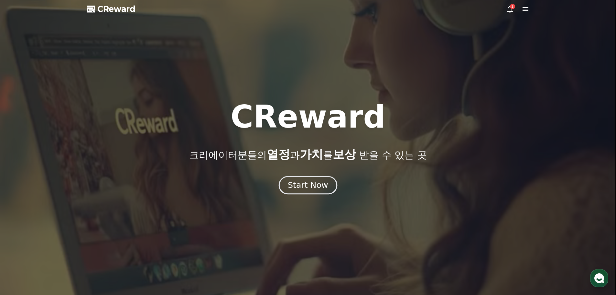
click at [317, 187] on div "Start Now" at bounding box center [308, 185] width 40 height 11
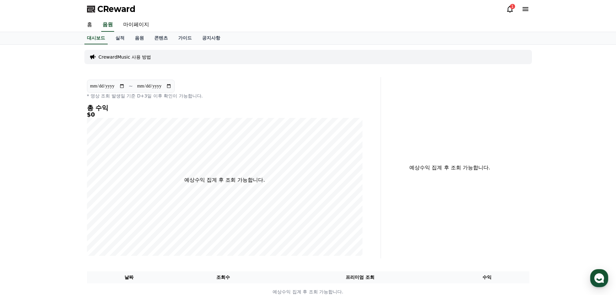
click at [510, 10] on icon at bounding box center [510, 9] width 8 height 8
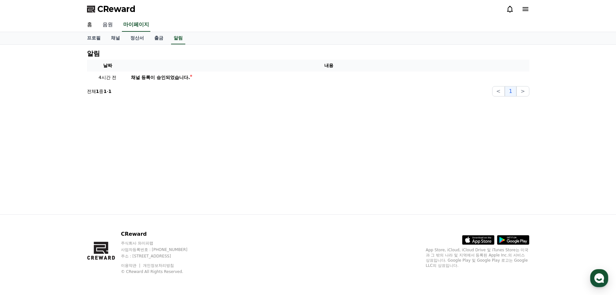
click at [108, 25] on link "음원" at bounding box center [107, 25] width 21 height 14
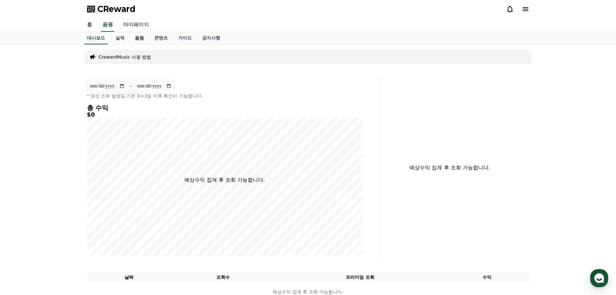
click at [138, 38] on link "음원" at bounding box center [139, 38] width 19 height 12
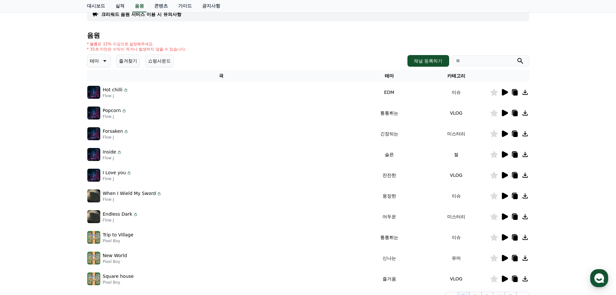
scroll to position [65, 0]
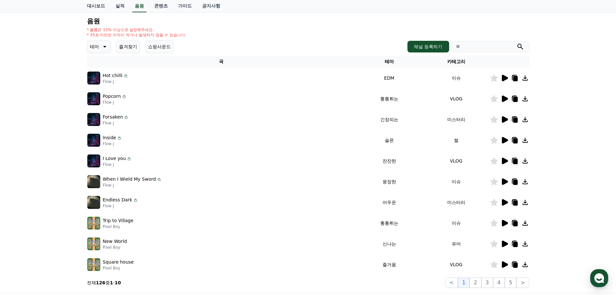
click at [505, 182] on icon at bounding box center [505, 181] width 6 height 6
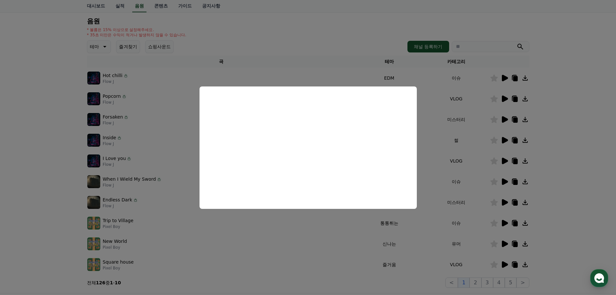
click at [575, 199] on button "close modal" at bounding box center [308, 147] width 616 height 295
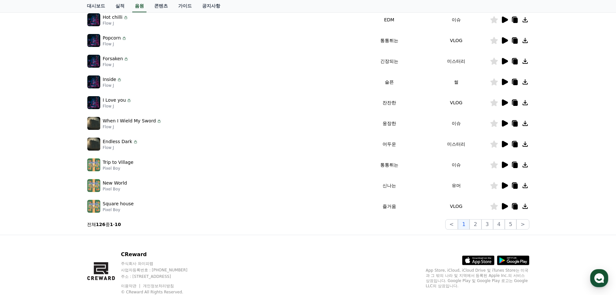
scroll to position [129, 0]
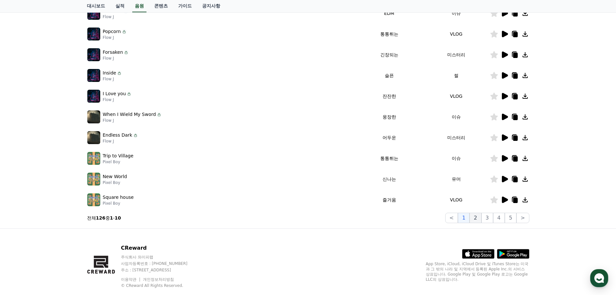
click at [482, 219] on button "2" at bounding box center [488, 218] width 12 height 10
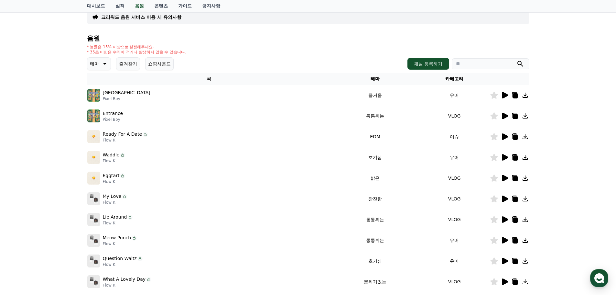
scroll to position [65, 0]
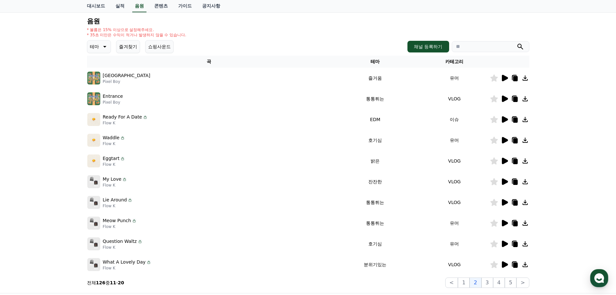
click at [505, 182] on icon at bounding box center [505, 181] width 6 height 6
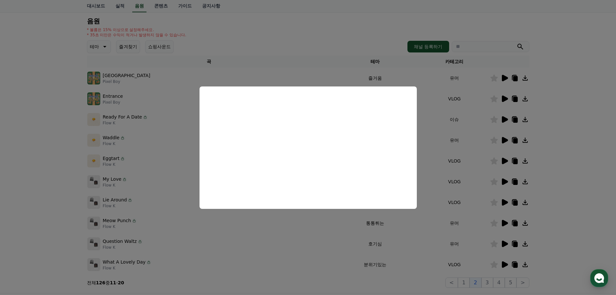
click at [564, 182] on button "close modal" at bounding box center [308, 147] width 616 height 295
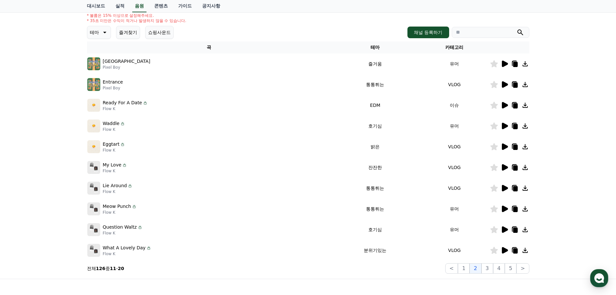
scroll to position [97, 0]
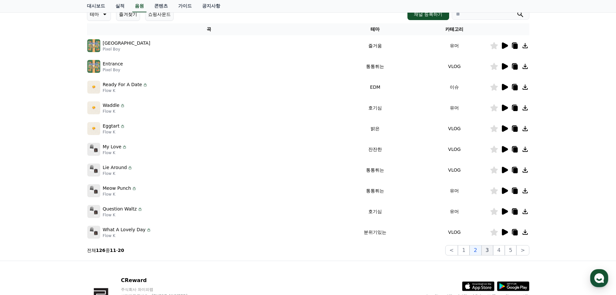
click at [505, 252] on button "3" at bounding box center [511, 250] width 12 height 10
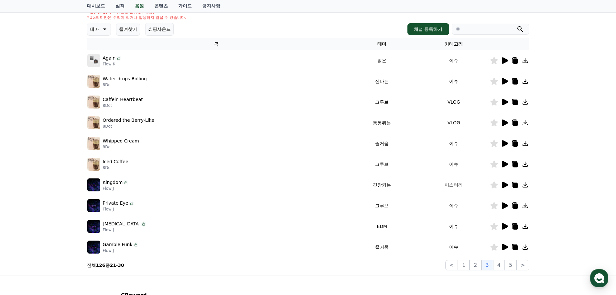
scroll to position [65, 0]
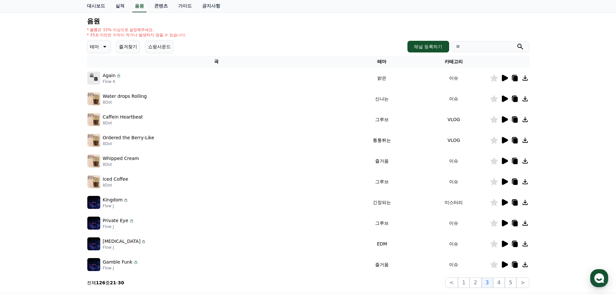
click at [506, 203] on icon at bounding box center [505, 202] width 6 height 6
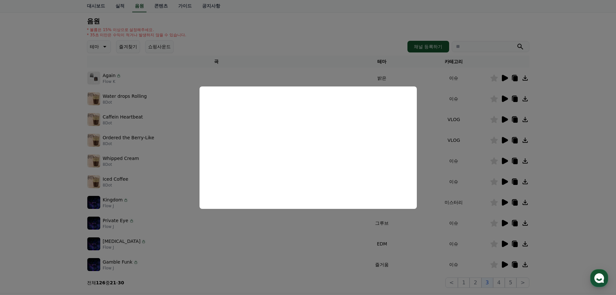
click at [569, 182] on button "close modal" at bounding box center [308, 147] width 616 height 295
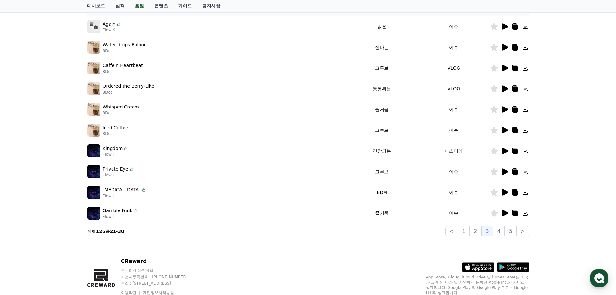
scroll to position [129, 0]
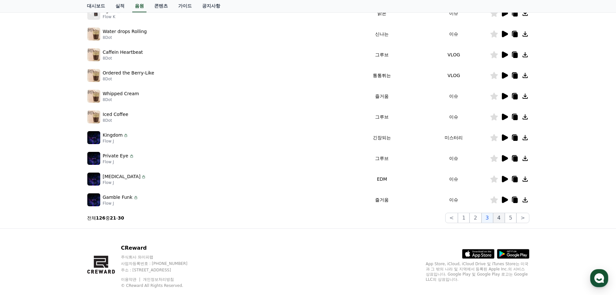
click at [501, 218] on button "4" at bounding box center [499, 218] width 12 height 10
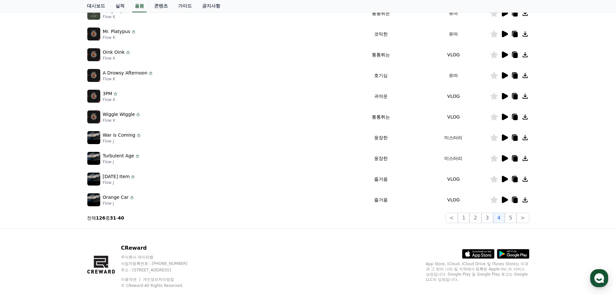
click at [505, 138] on icon at bounding box center [505, 137] width 6 height 6
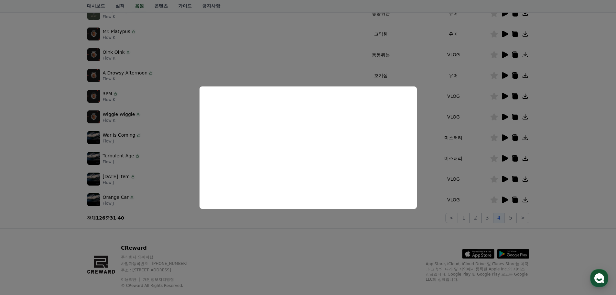
click at [568, 143] on button "close modal" at bounding box center [308, 147] width 616 height 295
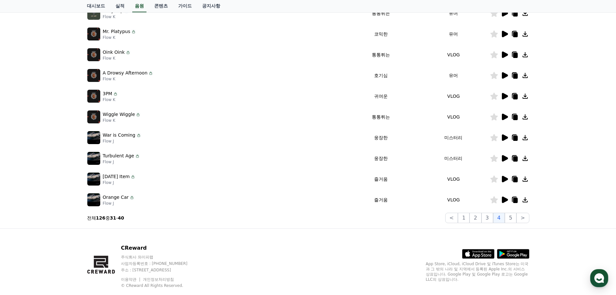
click at [505, 158] on icon at bounding box center [505, 158] width 6 height 6
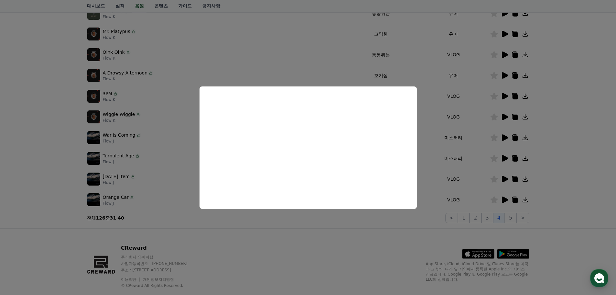
drag, startPoint x: 591, startPoint y: 203, endPoint x: 573, endPoint y: 207, distance: 18.0
click at [590, 203] on button "close modal" at bounding box center [308, 147] width 616 height 295
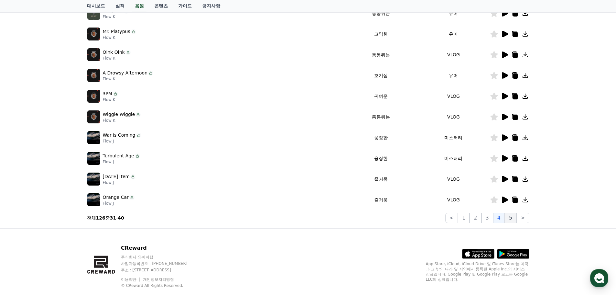
click at [514, 217] on button "5" at bounding box center [511, 218] width 12 height 10
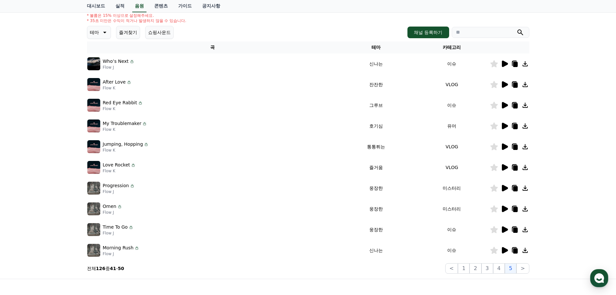
scroll to position [97, 0]
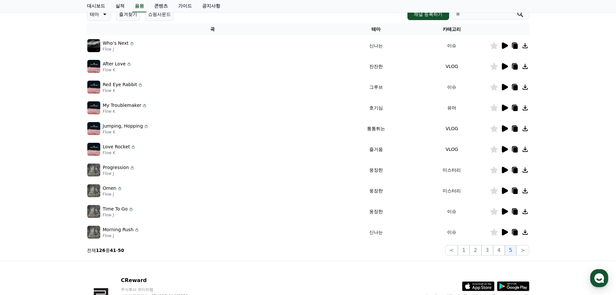
click at [505, 171] on icon at bounding box center [505, 170] width 6 height 6
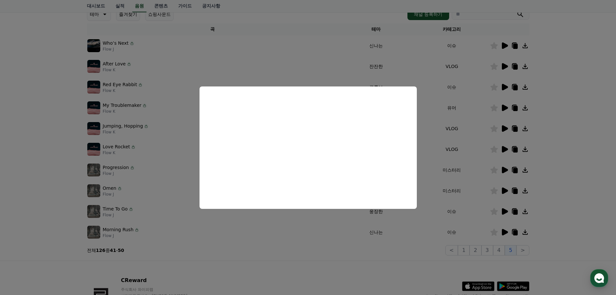
click at [568, 174] on button "close modal" at bounding box center [308, 147] width 616 height 295
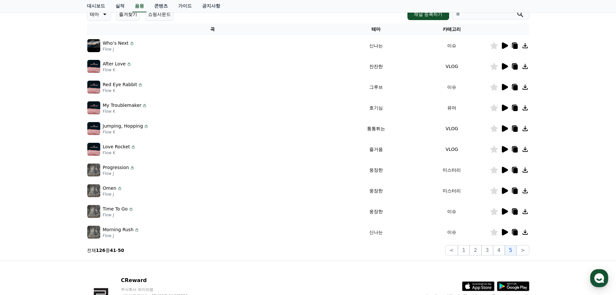
click at [506, 192] on icon at bounding box center [505, 190] width 6 height 6
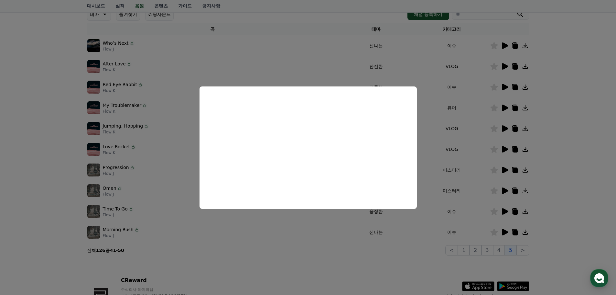
click at [572, 197] on button "close modal" at bounding box center [308, 147] width 616 height 295
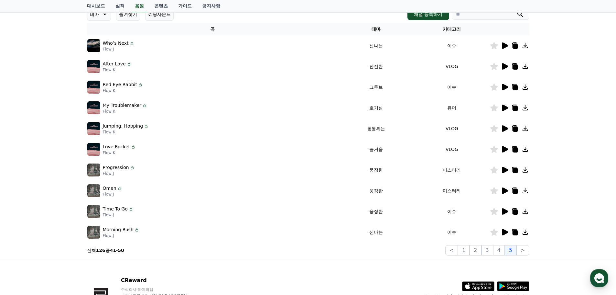
click at [504, 210] on icon at bounding box center [505, 211] width 6 height 6
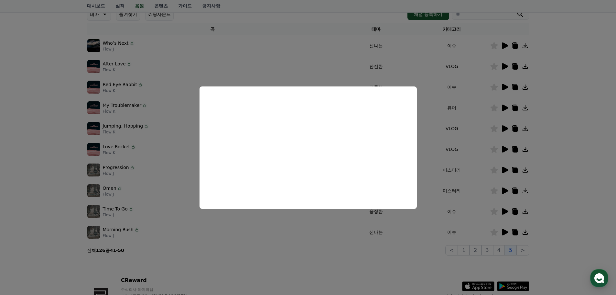
click at [583, 191] on button "close modal" at bounding box center [308, 147] width 616 height 295
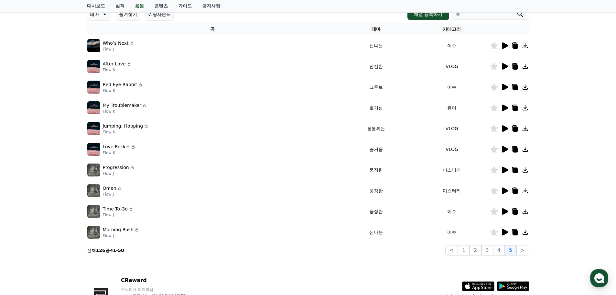
click at [500, 190] on div at bounding box center [510, 191] width 39 height 8
click at [504, 190] on icon at bounding box center [505, 190] width 6 height 6
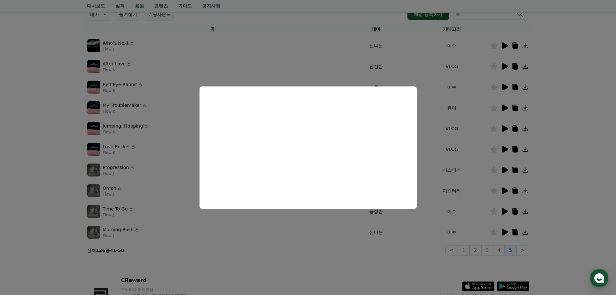
click at [583, 221] on button "close modal" at bounding box center [308, 147] width 616 height 295
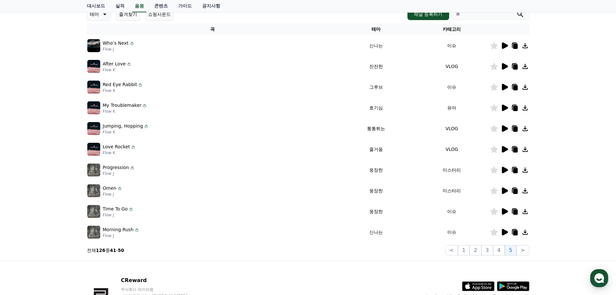
click at [118, 189] on icon at bounding box center [119, 188] width 5 height 5
click at [518, 192] on icon at bounding box center [515, 191] width 8 height 8
click at [540, 186] on div "크리워드 음원 서비스 이용 시 유의사항 음원 * 볼륨은 15% 이상으로 설정해주세요. * 35초 미만은 수익이 적거나 발생하지 않을 수 있습니…" at bounding box center [308, 104] width 616 height 313
click at [513, 190] on icon at bounding box center [515, 191] width 8 height 8
click at [515, 190] on icon at bounding box center [515, 191] width 5 height 5
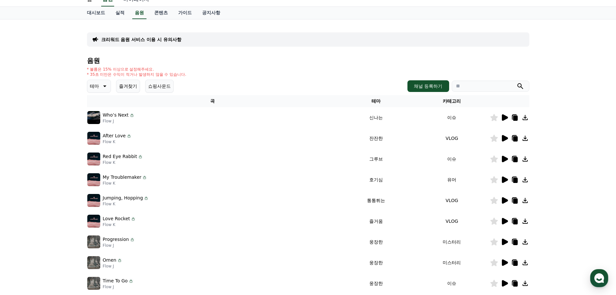
scroll to position [0, 0]
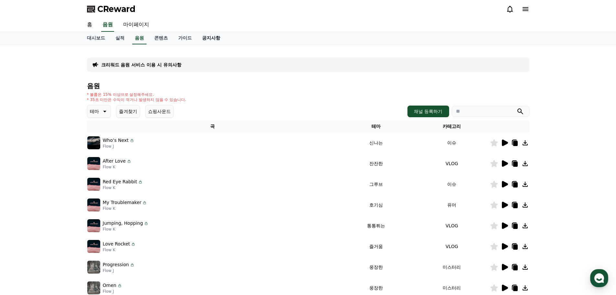
click at [214, 36] on link "공지사항" at bounding box center [211, 38] width 28 height 12
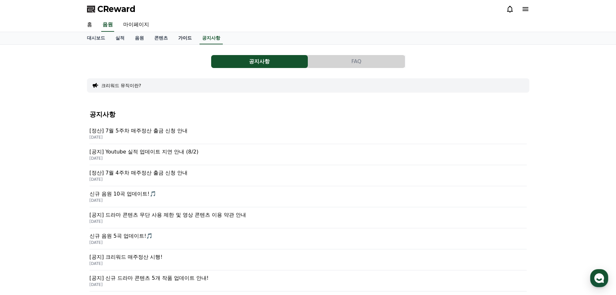
click at [191, 40] on link "가이드" at bounding box center [185, 38] width 24 height 12
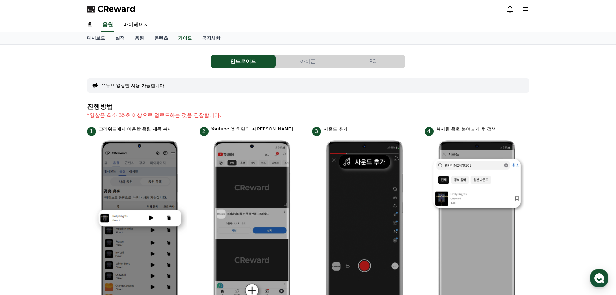
drag, startPoint x: 134, startPoint y: 115, endPoint x: 220, endPoint y: 116, distance: 86.1
click at [220, 116] on p "*영상은 최소 35초 이상으로 업로드하는 것을 권장합니다." at bounding box center [308, 115] width 443 height 8
click at [199, 118] on p "*영상은 최소 35초 이상으로 업로드하는 것을 권장합니다." at bounding box center [308, 115] width 443 height 8
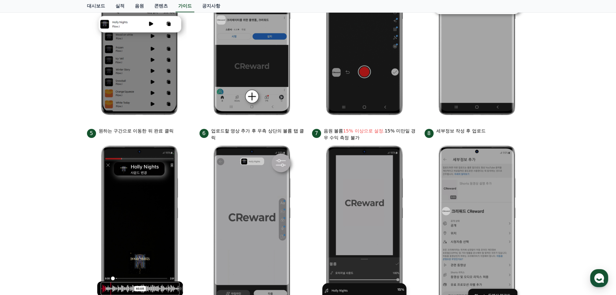
scroll to position [194, 0]
drag, startPoint x: 360, startPoint y: 129, endPoint x: 397, endPoint y: 139, distance: 37.8
click at [397, 139] on p "음원 볼륨 15% 이상으로 설정. 15% 미만일 경우 수익 측정 불가" at bounding box center [370, 134] width 93 height 14
click at [351, 134] on p "음원 볼륨 15% 이상으로 설정. 15% 미만일 경우 수익 측정 불가" at bounding box center [370, 134] width 93 height 14
click at [351, 135] on p "음원 볼륨 15% 이상으로 설정. 15% 미만일 경우 수익 측정 불가" at bounding box center [370, 134] width 93 height 14
